Goal: Book appointment/travel/reservation

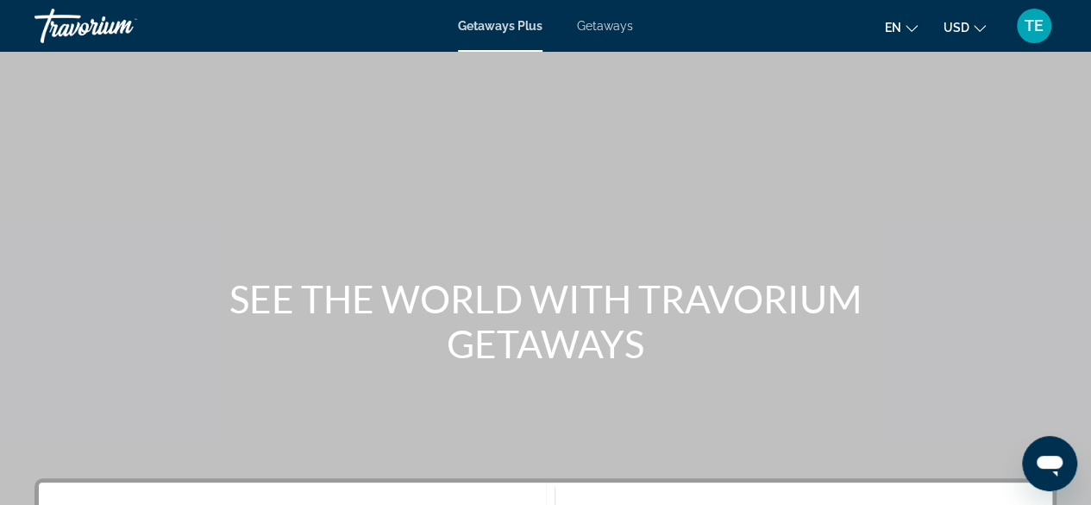
click at [592, 23] on span "Getaways" at bounding box center [605, 26] width 56 height 14
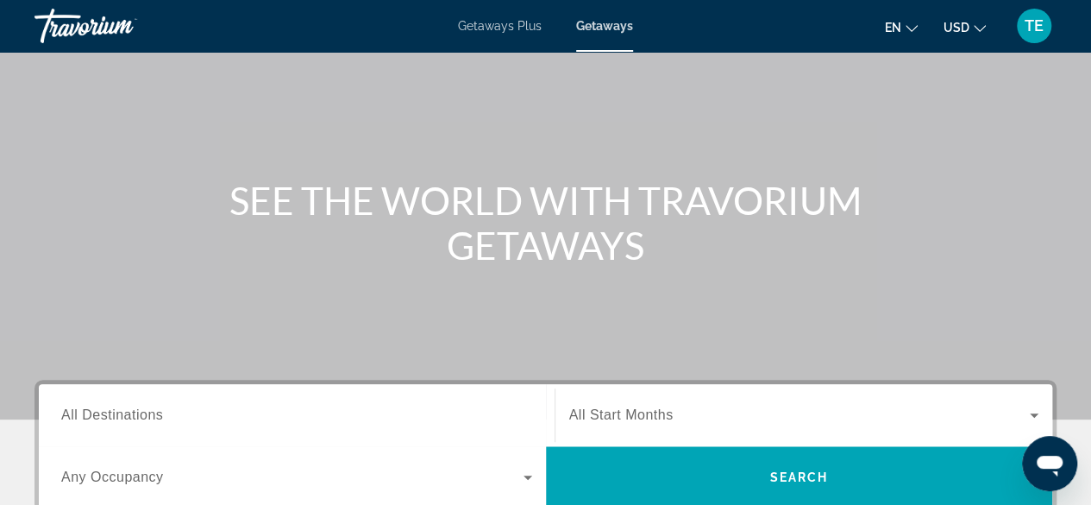
scroll to position [138, 0]
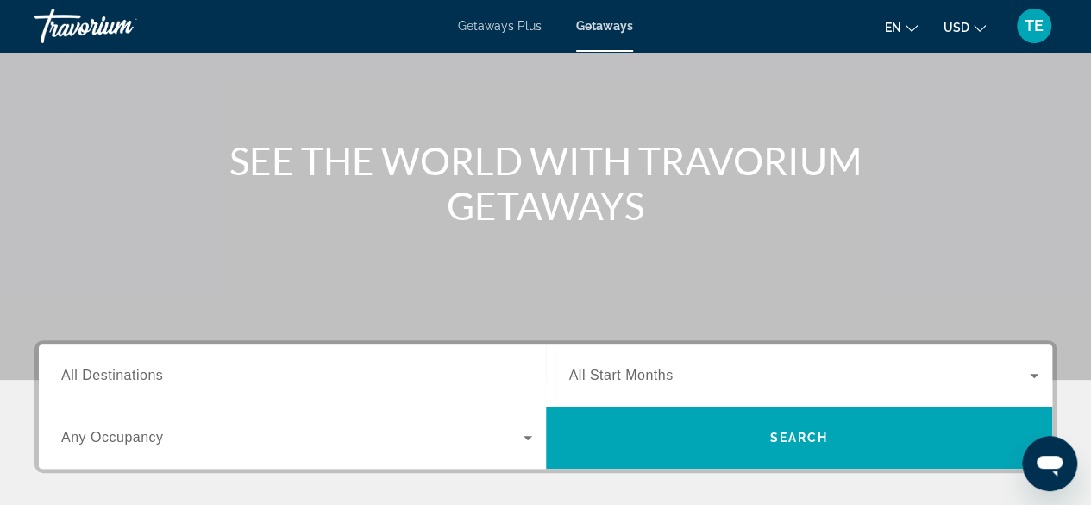
click at [248, 341] on div "Destination All Destinations Start Month All Start Months Occupancy Any Occupan…" at bounding box center [546, 406] width 1022 height 133
click at [168, 360] on div "Search widget" at bounding box center [296, 375] width 471 height 49
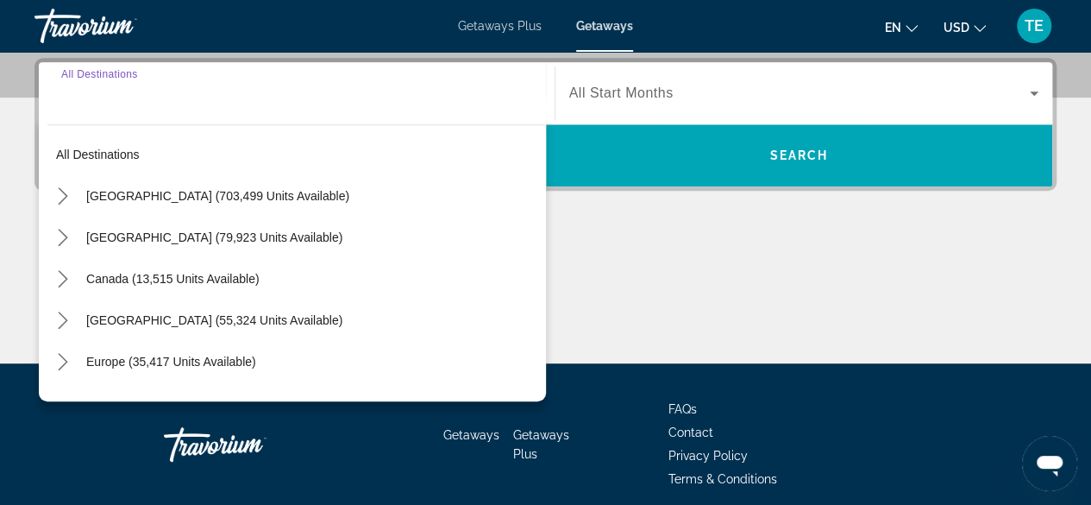
scroll to position [421, 0]
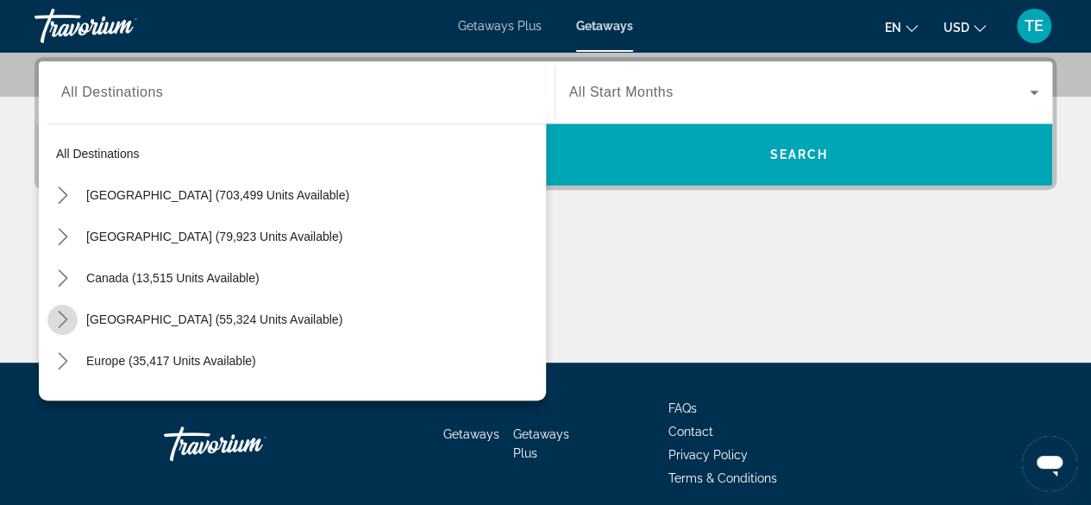
click at [62, 319] on icon "Toggle Caribbean & Atlantic Islands (55,324 units available) submenu" at bounding box center [62, 319] width 17 height 17
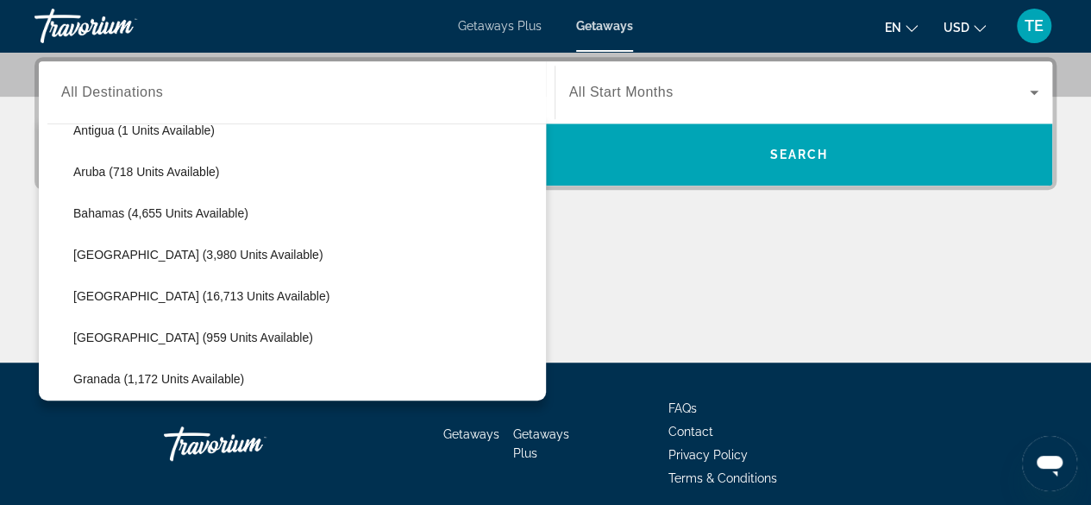
scroll to position [258, 0]
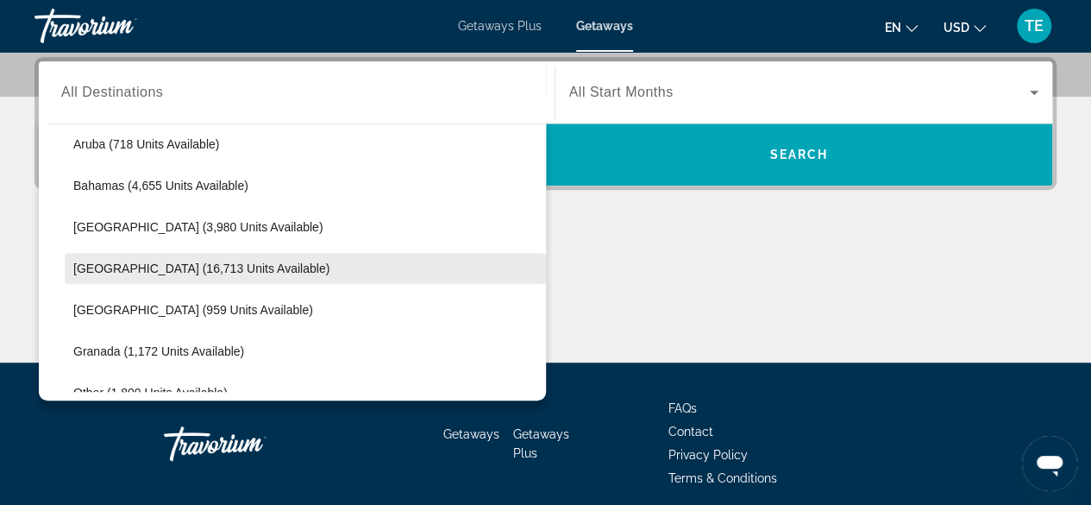
click at [105, 269] on span "Cayman Islands (16,713 units available)" at bounding box center [201, 268] width 256 height 14
type input "**********"
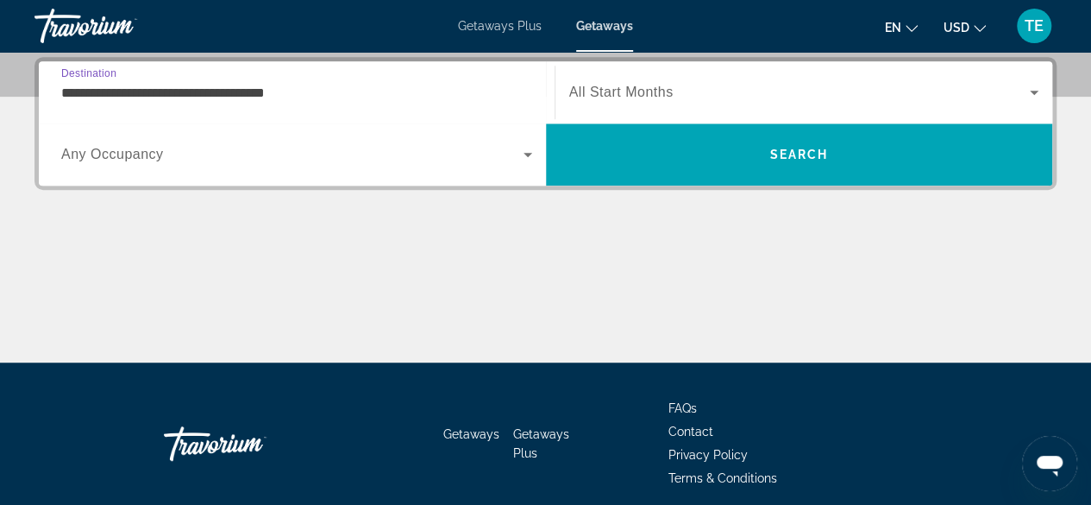
click at [620, 82] on span "Search widget" at bounding box center [799, 92] width 461 height 21
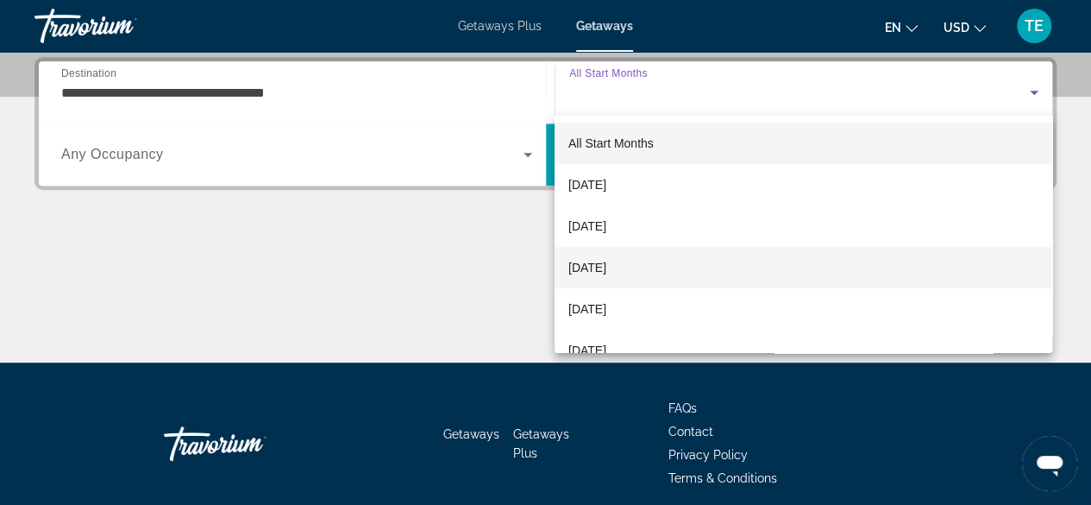
click at [606, 268] on span "December 2025" at bounding box center [587, 267] width 38 height 21
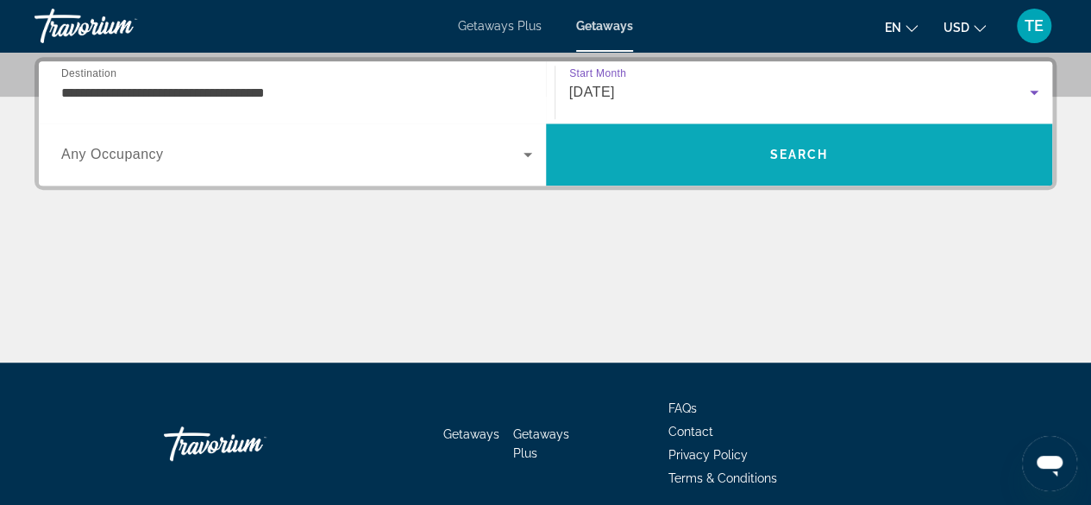
click at [764, 126] on span "Search" at bounding box center [799, 154] width 507 height 62
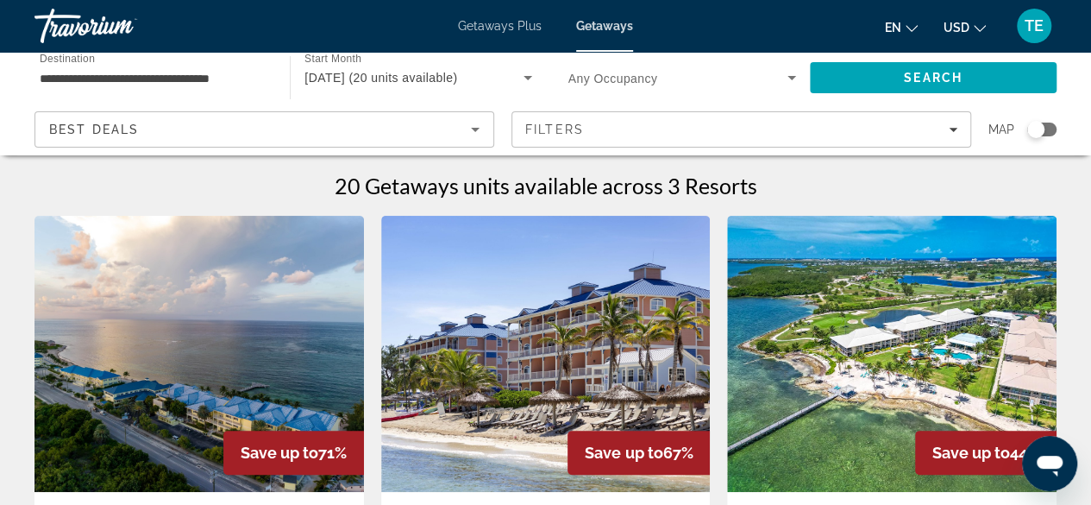
click at [91, 77] on input "**********" at bounding box center [154, 78] width 228 height 21
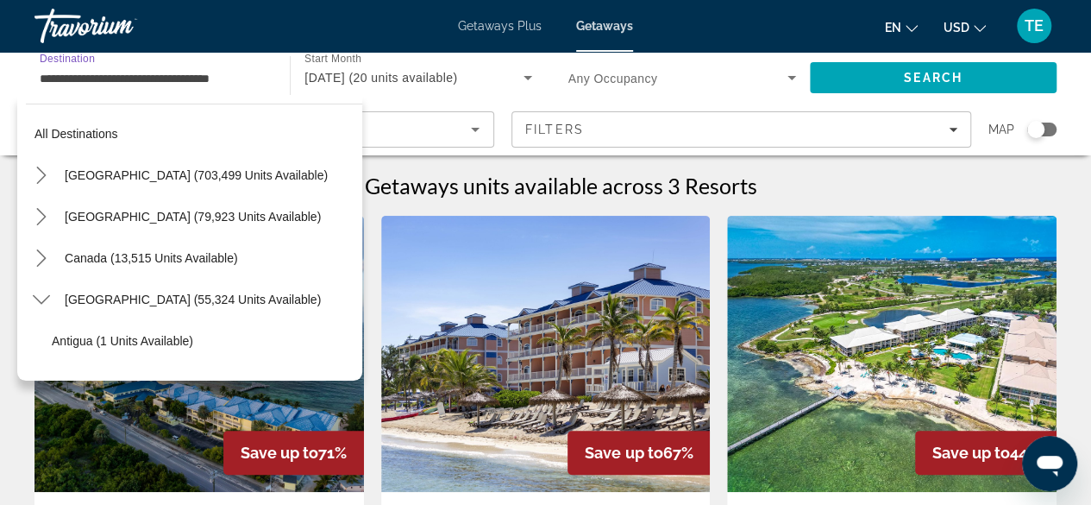
scroll to position [268, 0]
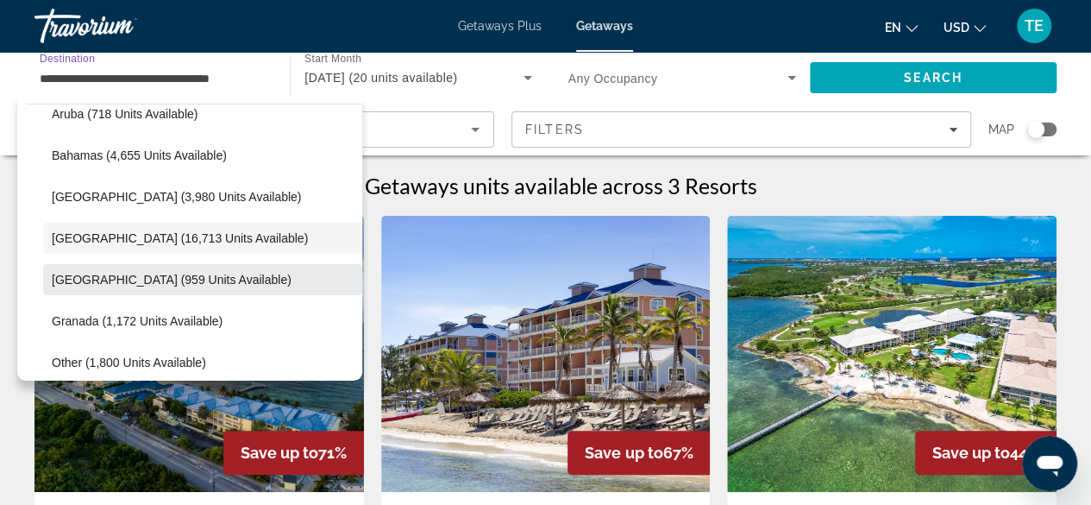
click at [85, 273] on span "Dominican Republic (959 units available)" at bounding box center [172, 280] width 240 height 14
type input "**********"
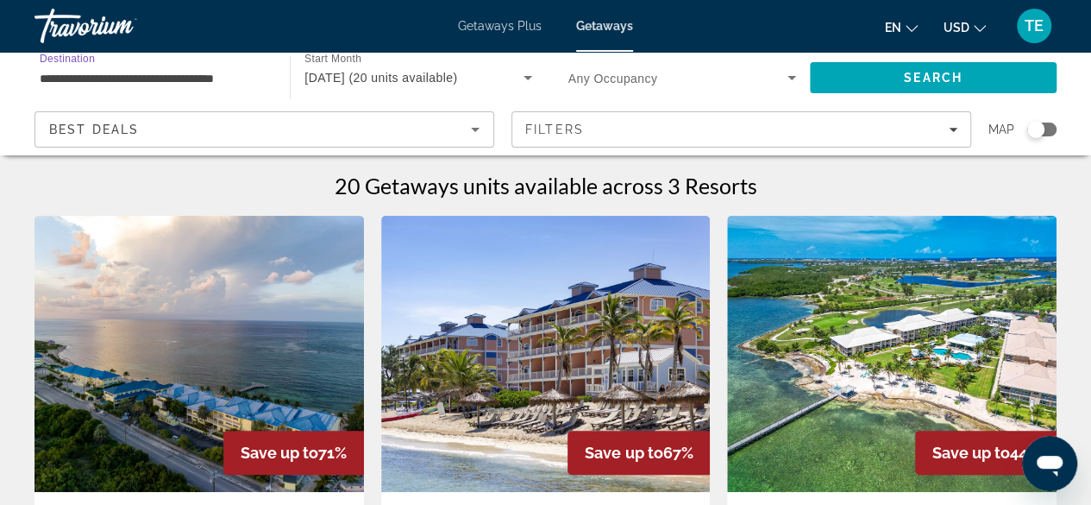
click at [423, 72] on span "December 2025 (20 units available)" at bounding box center [380, 78] width 153 height 14
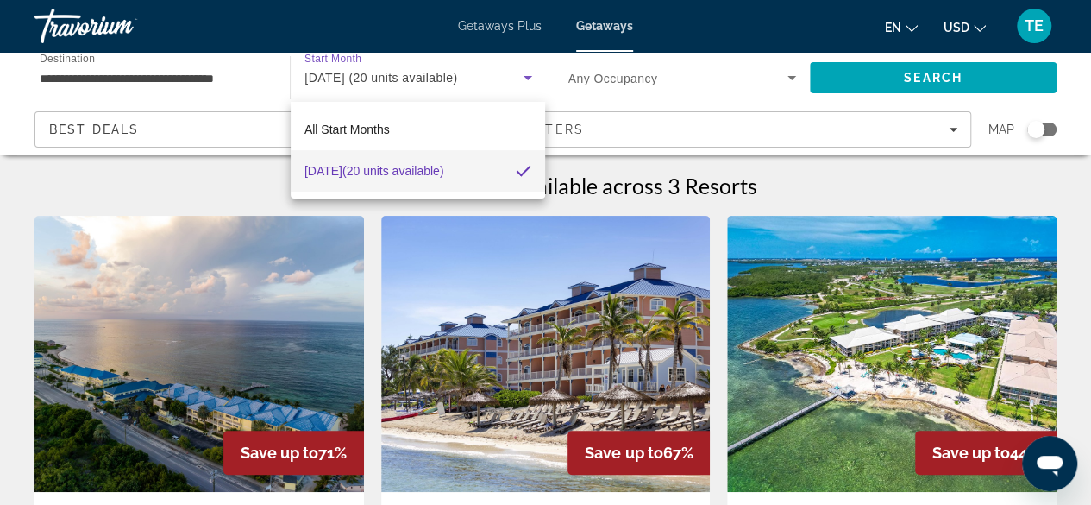
click at [341, 171] on span "December 2025 (20 units available)" at bounding box center [374, 170] width 140 height 21
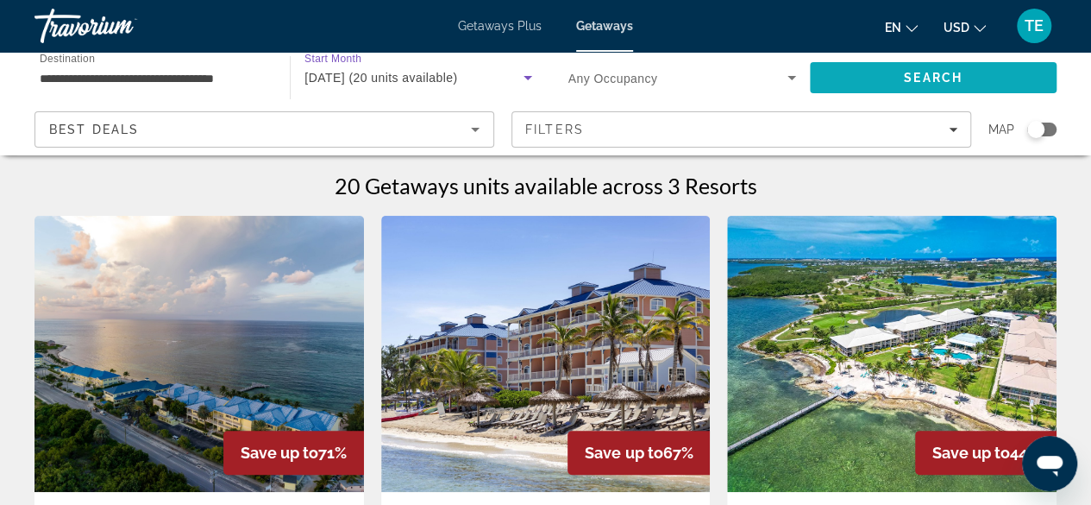
click at [871, 73] on span "Search" at bounding box center [933, 77] width 247 height 41
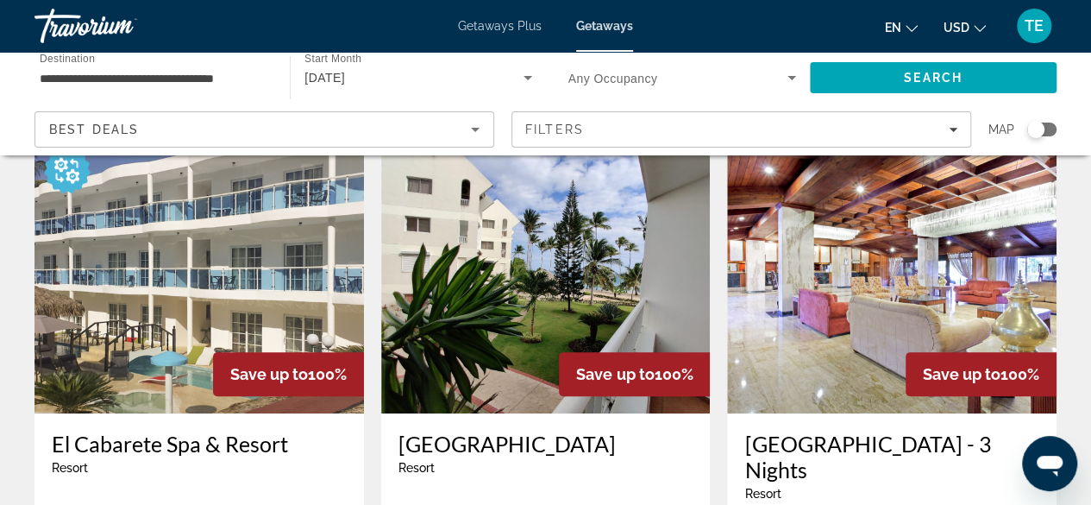
scroll to position [85, 0]
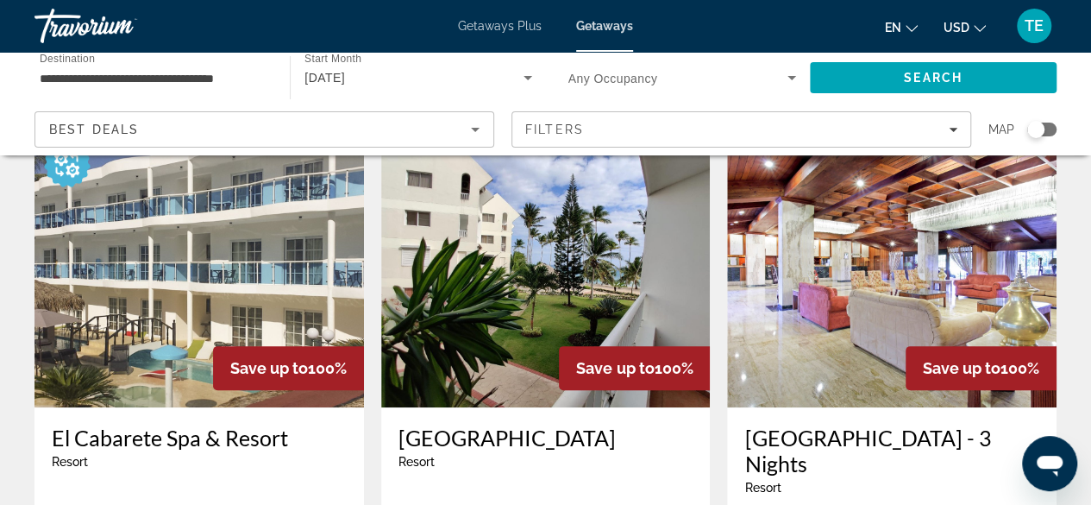
click at [169, 296] on img "Main content" at bounding box center [200, 269] width 330 height 276
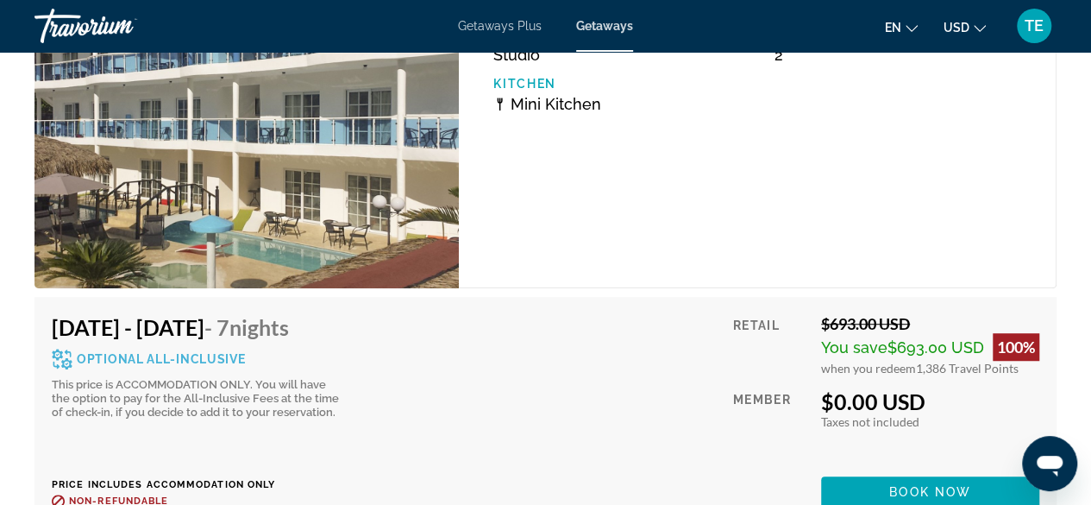
scroll to position [3726, 0]
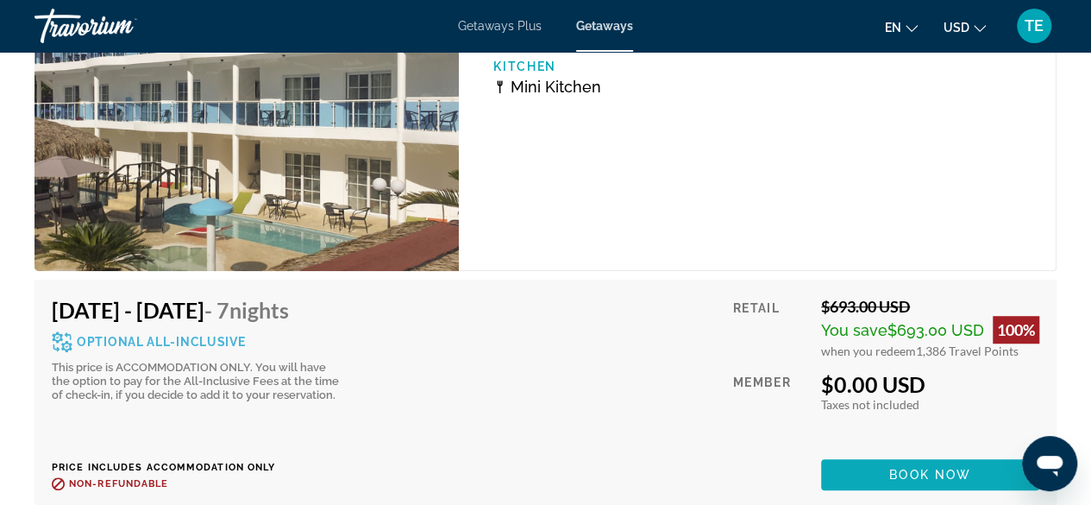
click at [894, 461] on span "Main content" at bounding box center [930, 474] width 218 height 41
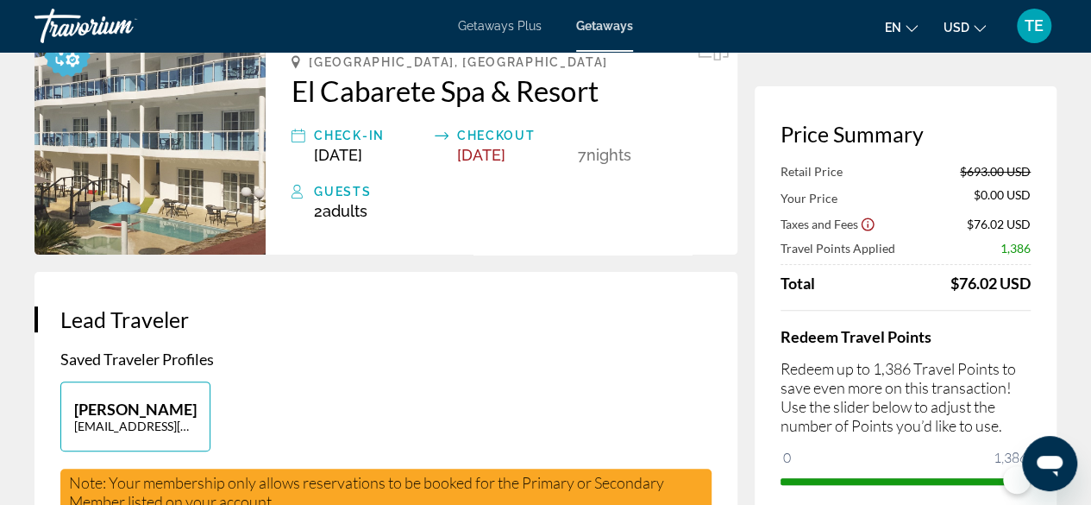
scroll to position [119, 0]
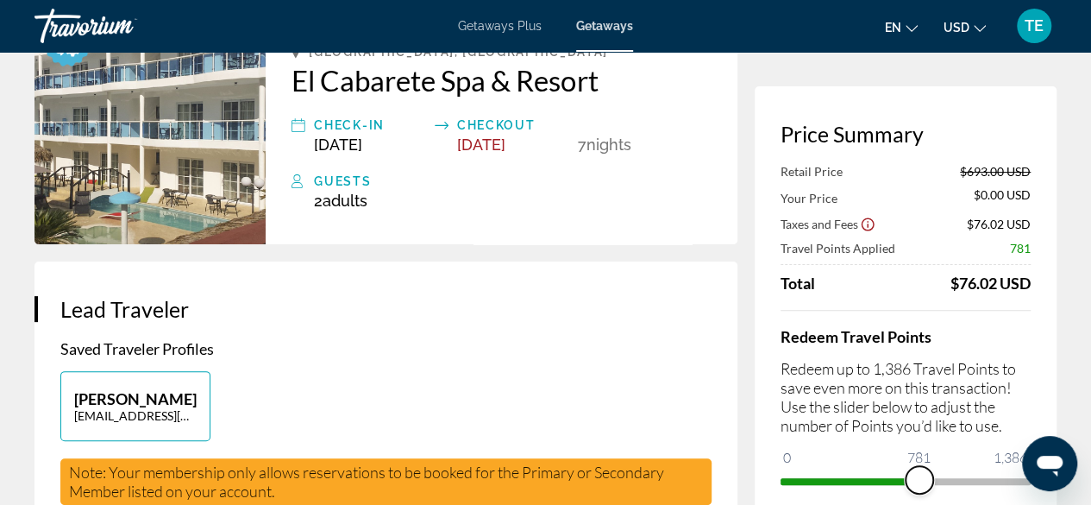
drag, startPoint x: 1017, startPoint y: 480, endPoint x: 919, endPoint y: 481, distance: 98.3
click at [919, 481] on span "ngx-slider" at bounding box center [920, 480] width 28 height 28
drag, startPoint x: 919, startPoint y: 481, endPoint x: 932, endPoint y: 481, distance: 12.9
click at [932, 481] on span "ngx-slider" at bounding box center [932, 480] width 28 height 28
drag, startPoint x: 940, startPoint y: 492, endPoint x: 970, endPoint y: 492, distance: 29.3
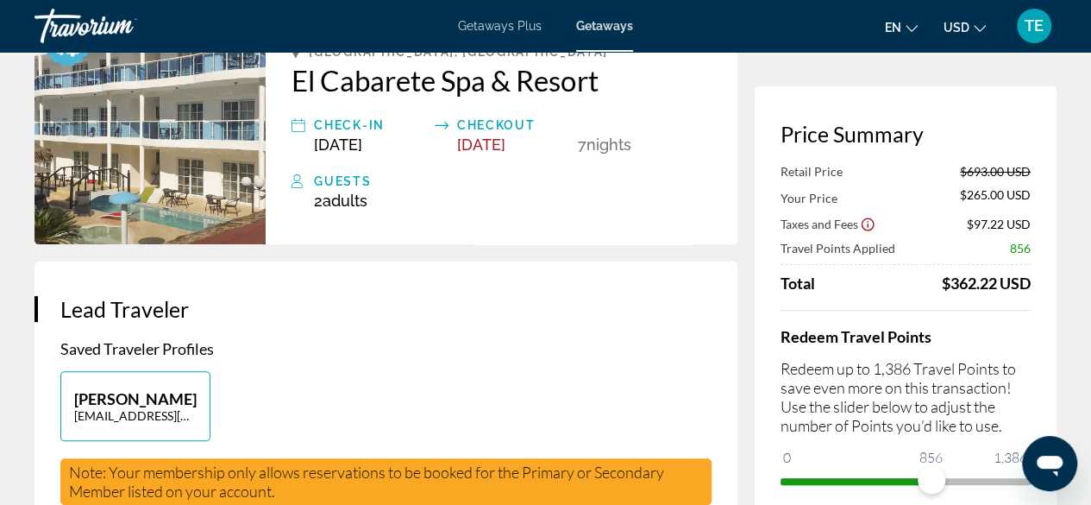
click at [970, 492] on div "Redeem Travel Points Redeem up to 1,386 Travel Points to save even more on this…" at bounding box center [906, 402] width 250 height 185
drag, startPoint x: 920, startPoint y: 469, endPoint x: 1103, endPoint y: 446, distance: 184.3
click at [1091, 386] on html "Skip to main content Getaways Plus Getaways en English Español Français Italian…" at bounding box center [545, 133] width 1091 height 505
